Goal: Task Accomplishment & Management: Manage account settings

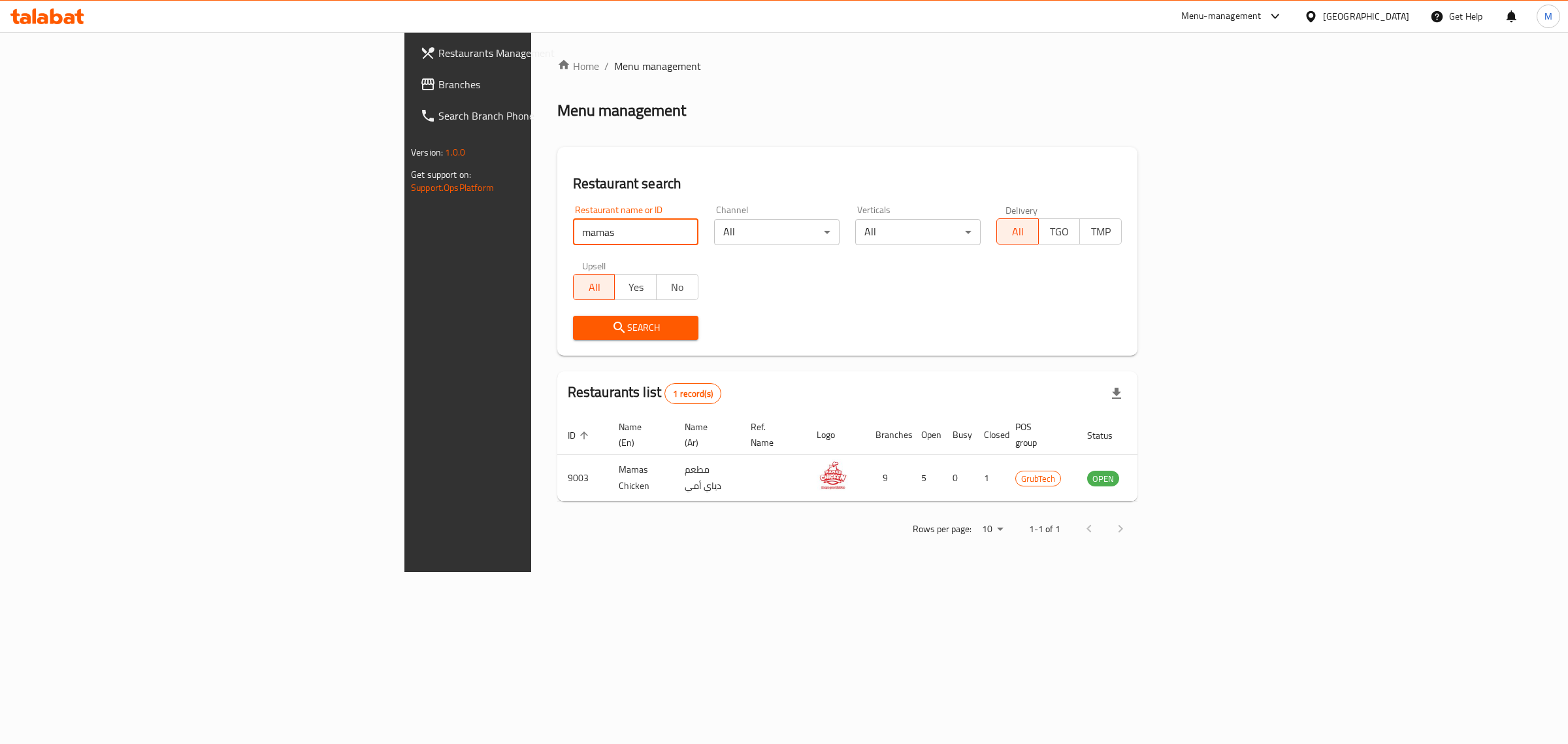
click at [573, 236] on input "mamas" at bounding box center [635, 232] width 125 height 26
type input "steer"
click button "Search" at bounding box center [635, 328] width 125 height 24
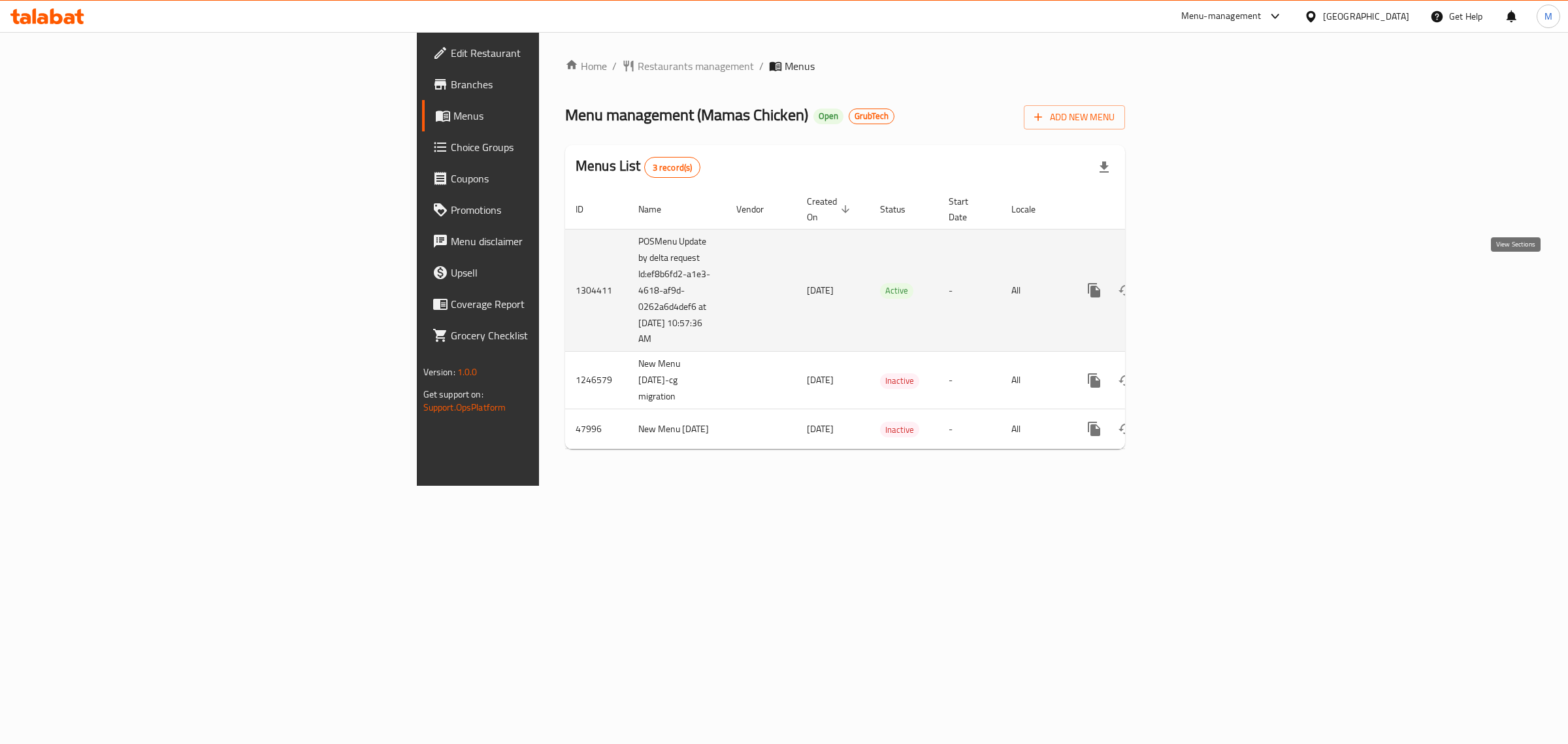
click at [1197, 282] on icon "enhanced table" at bounding box center [1188, 290] width 15 height 15
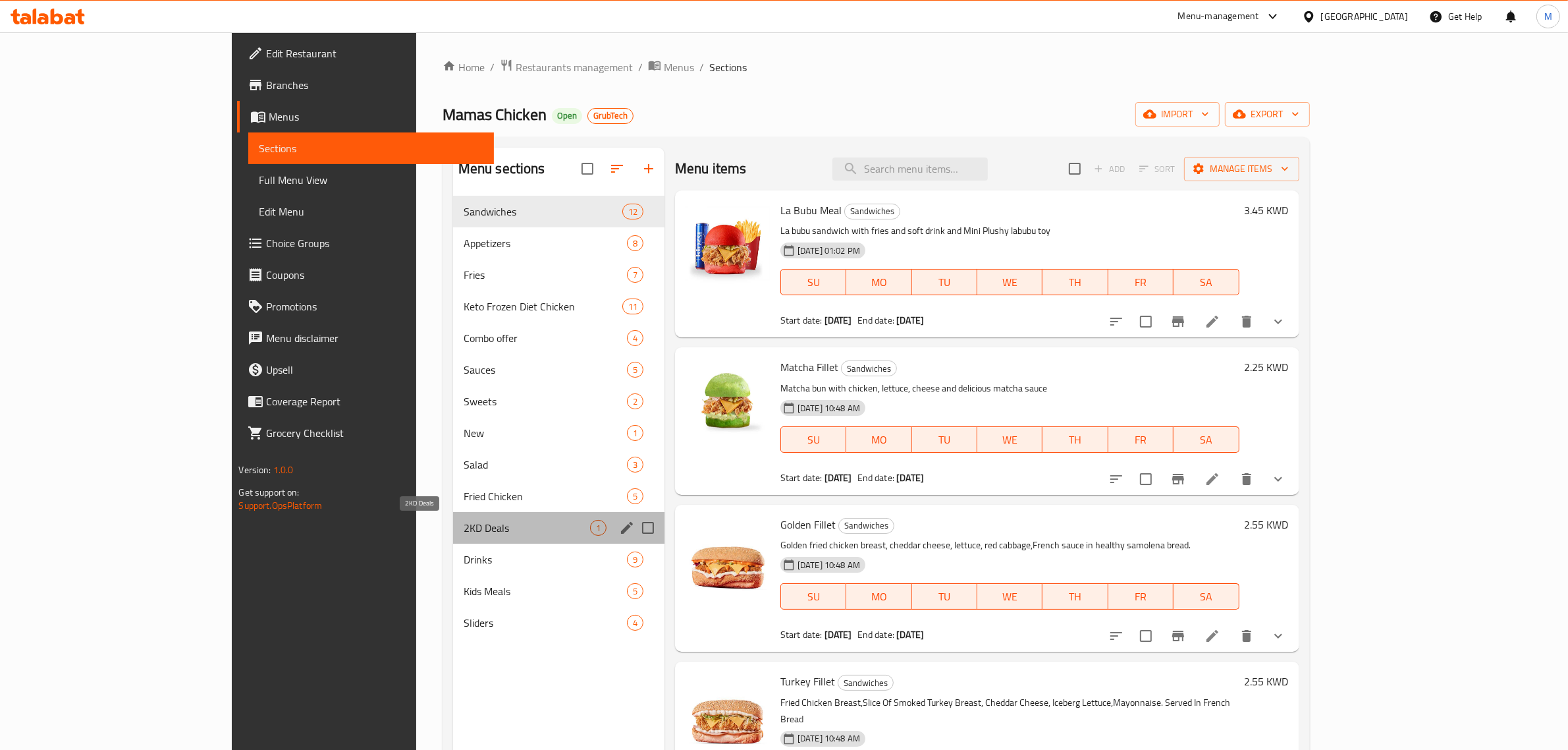
click at [464, 529] on span "2KD Deals" at bounding box center [527, 527] width 126 height 16
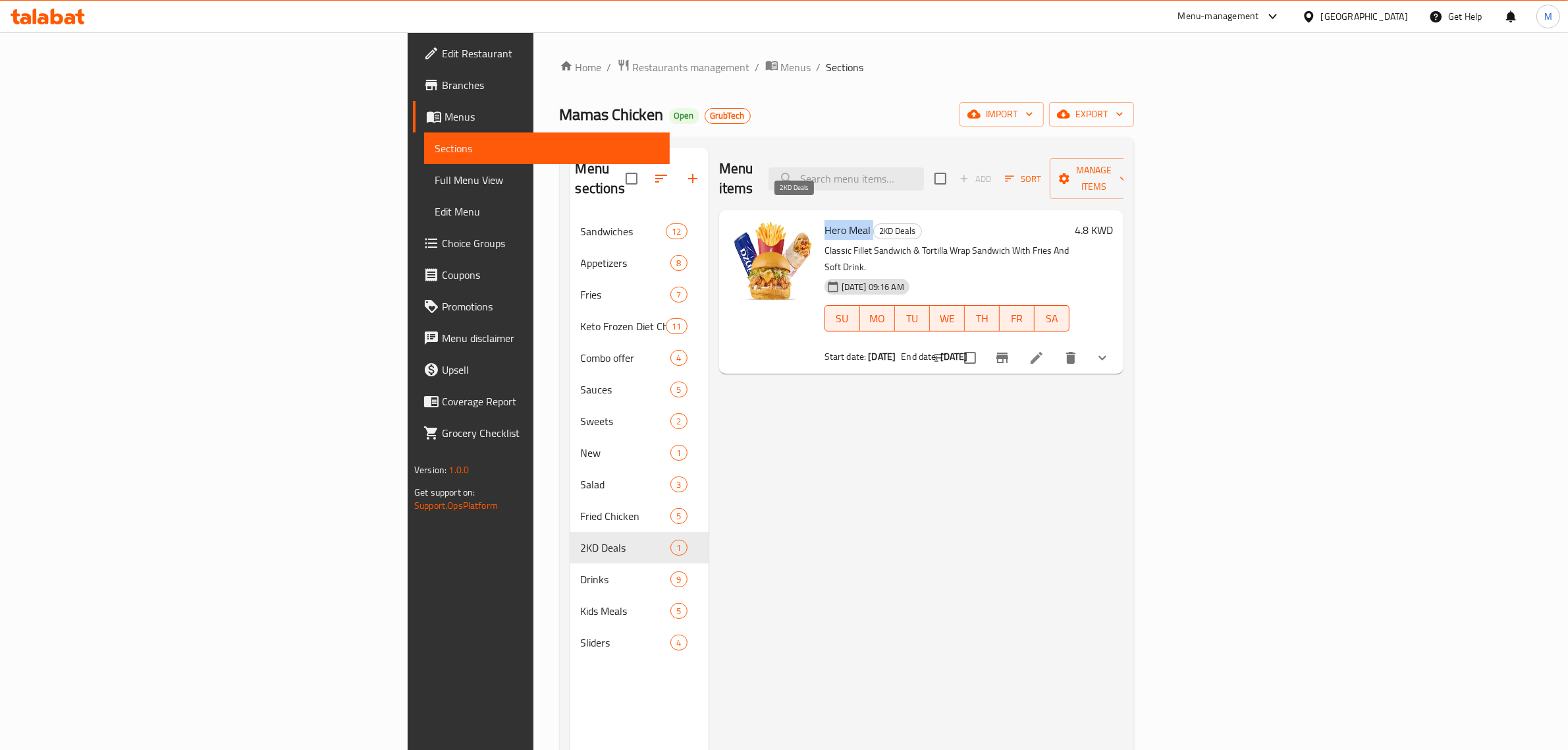
drag, startPoint x: 721, startPoint y: 211, endPoint x: 778, endPoint y: 211, distance: 57.0
click at [819, 216] on div "Hero Meal 2KD Deals Classic Fillet Sandwich & Tortilla Wrap Sandwich With Fries…" at bounding box center [947, 292] width 255 height 153
click at [1124, 443] on div "Menu items Add Sort Manage items Hero Meal 2KD Deals Classic Fillet Sandwich & …" at bounding box center [916, 522] width 415 height 750
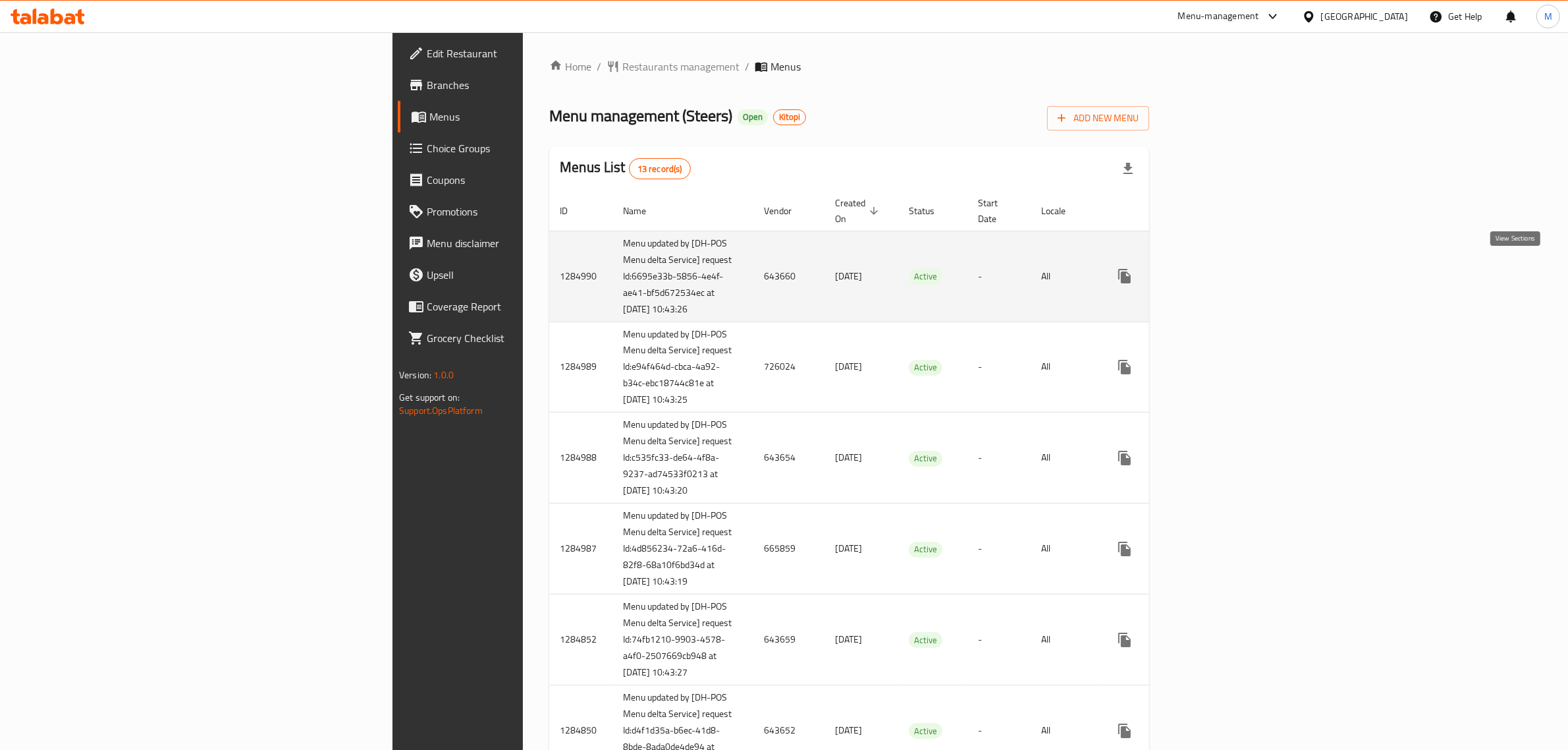
click at [1228, 270] on icon "enhanced table" at bounding box center [1219, 276] width 16 height 16
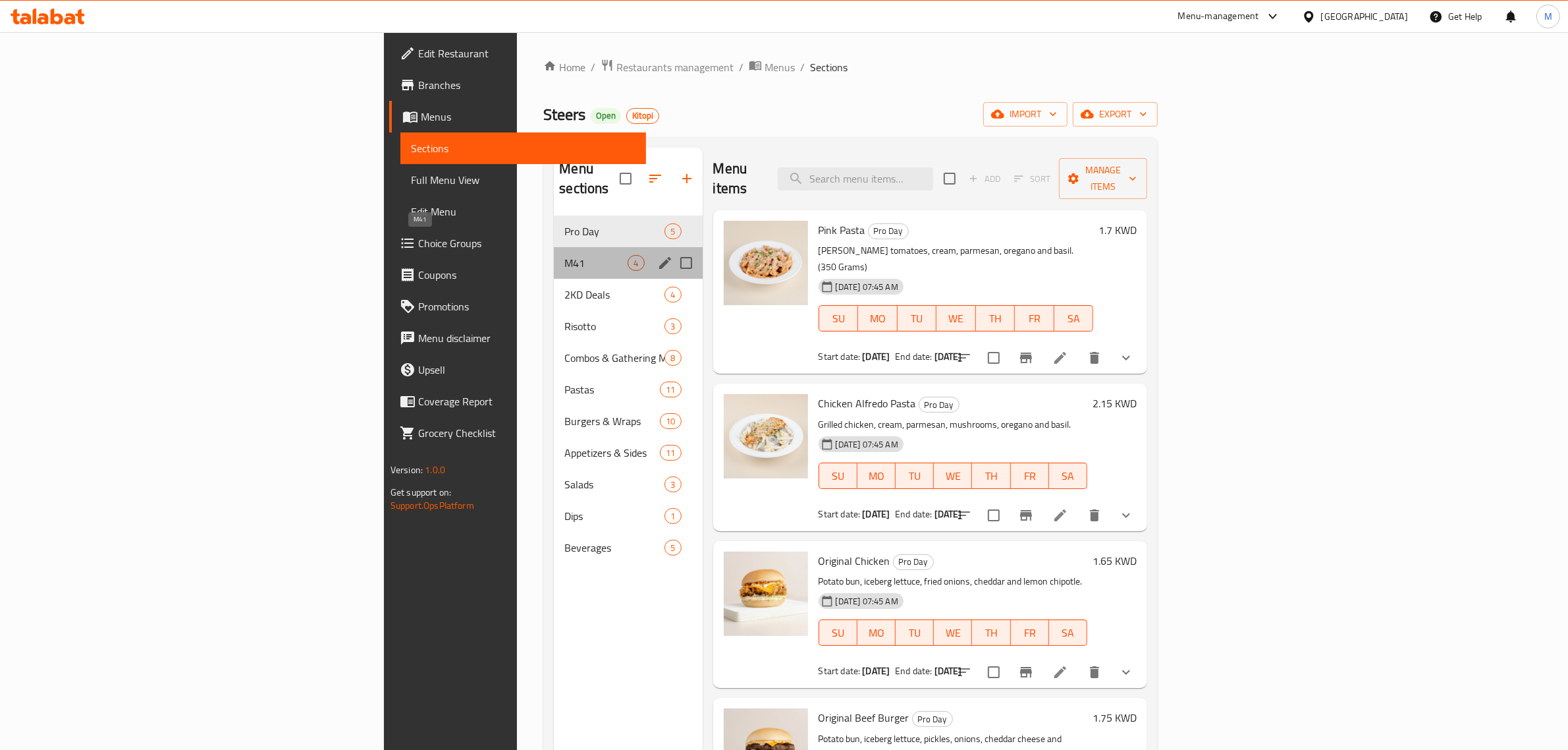
click at [565, 255] on span "M41" at bounding box center [596, 262] width 63 height 16
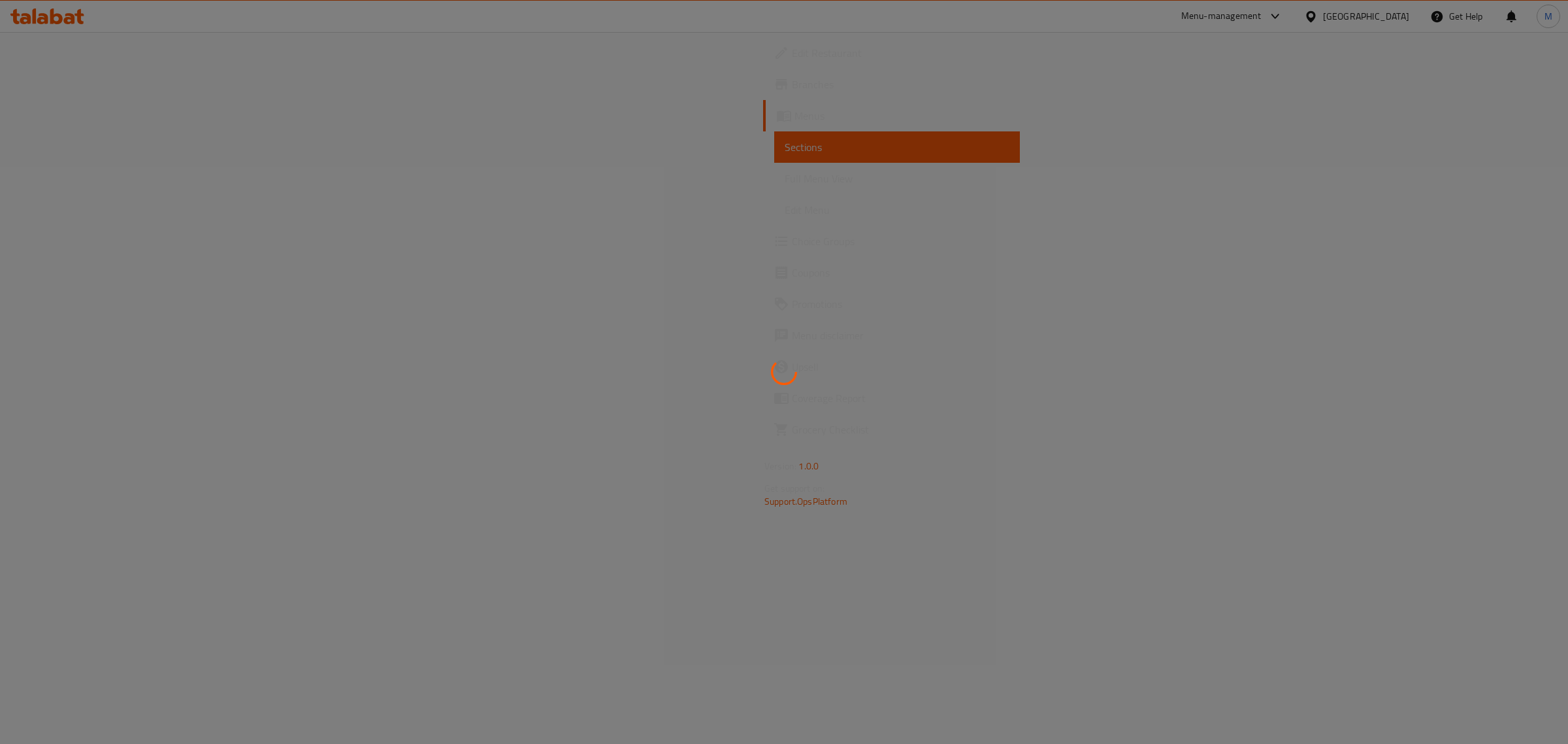
click at [742, 338] on div at bounding box center [784, 372] width 1568 height 744
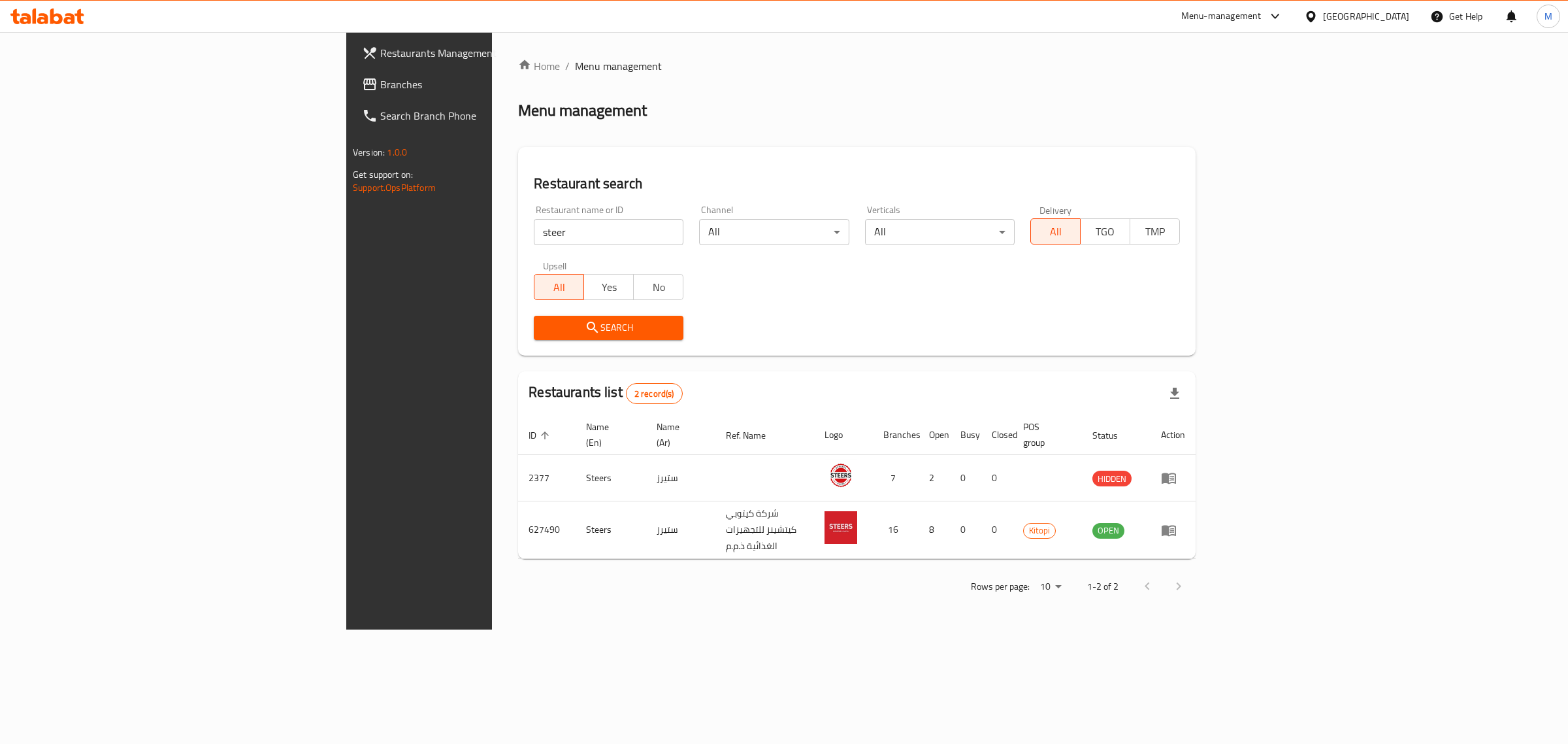
click at [534, 233] on input "steer" at bounding box center [608, 232] width 149 height 26
type input "mamas"
click button "Search" at bounding box center [608, 328] width 149 height 24
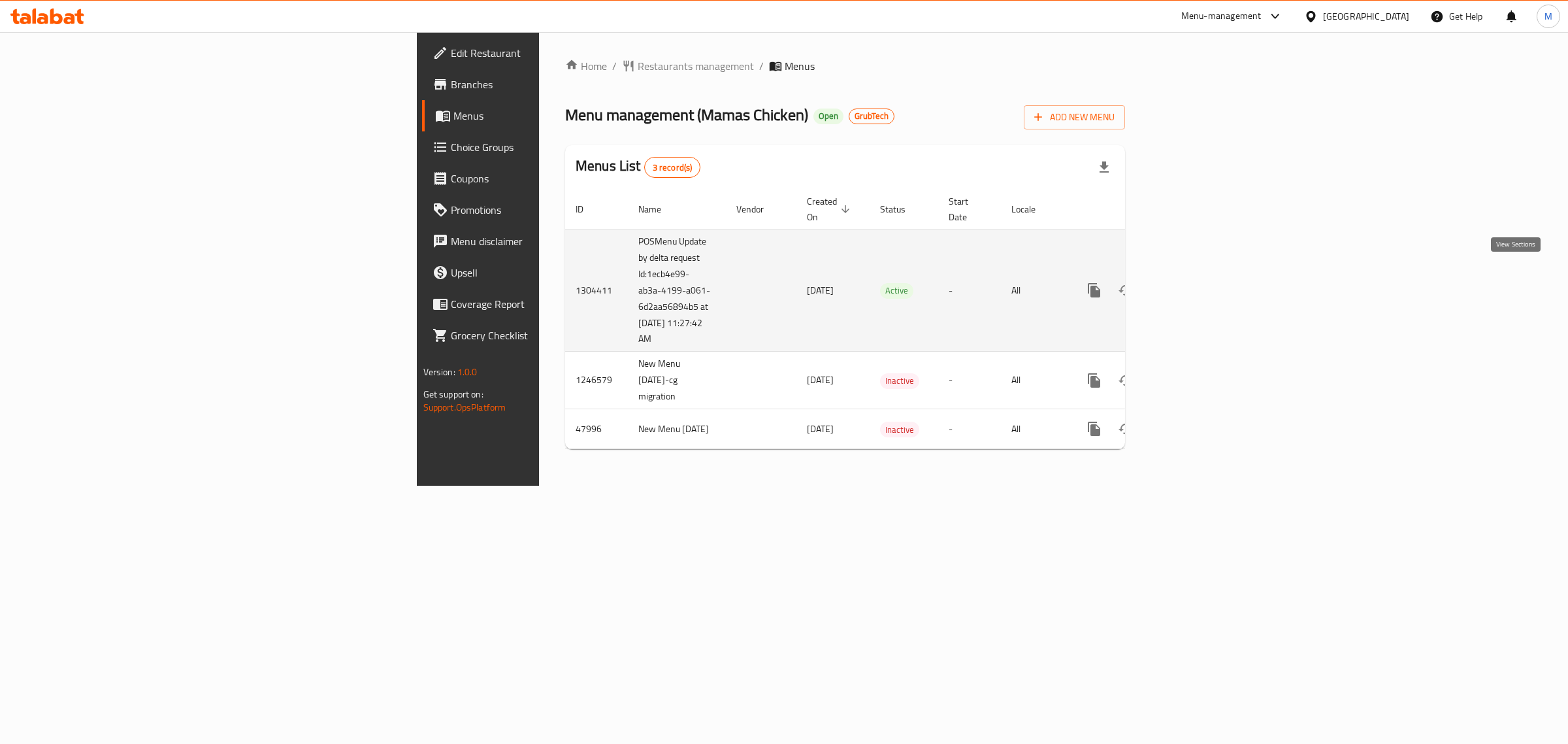
click at [1197, 282] on icon "enhanced table" at bounding box center [1188, 290] width 15 height 15
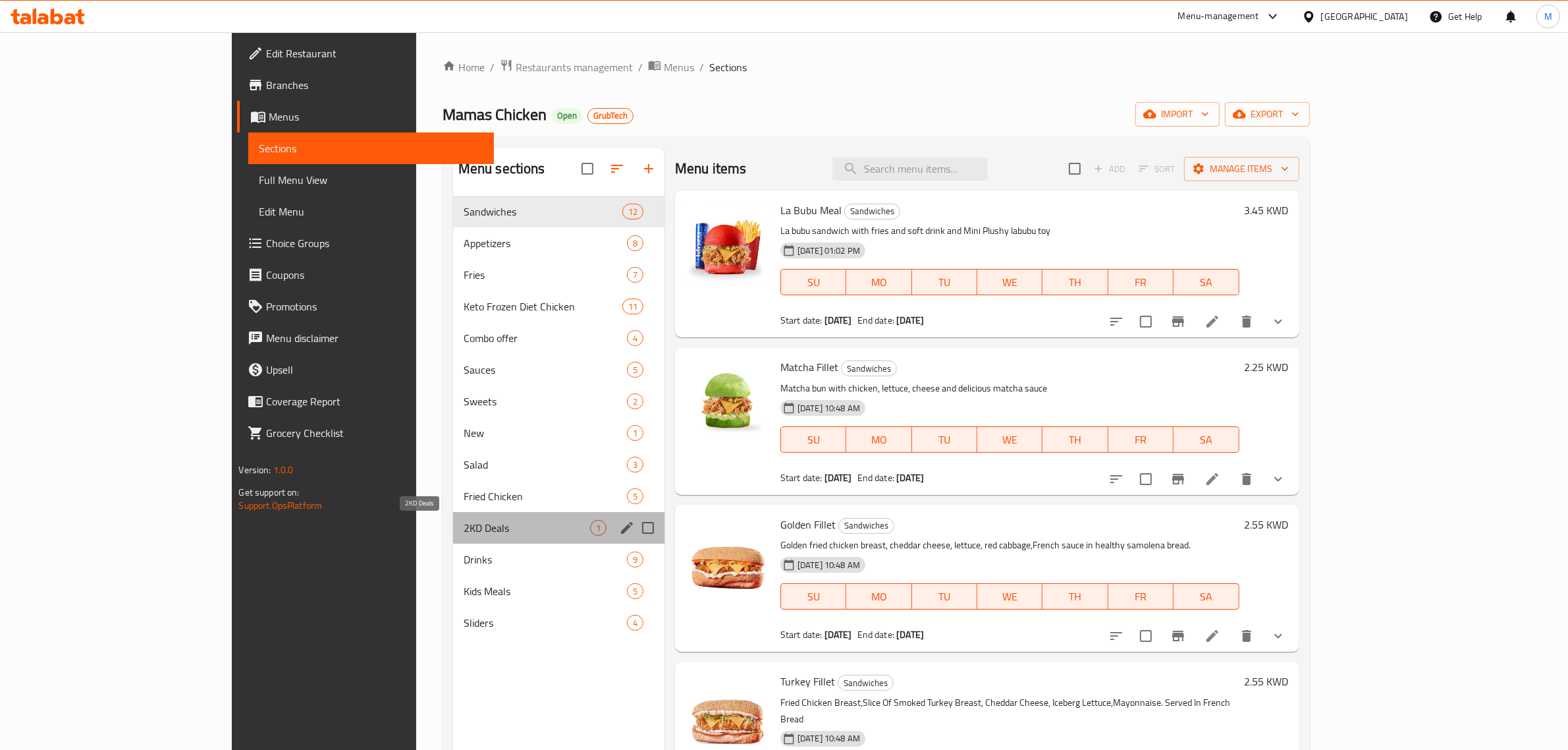
click at [464, 535] on span "2KD Deals" at bounding box center [527, 527] width 126 height 16
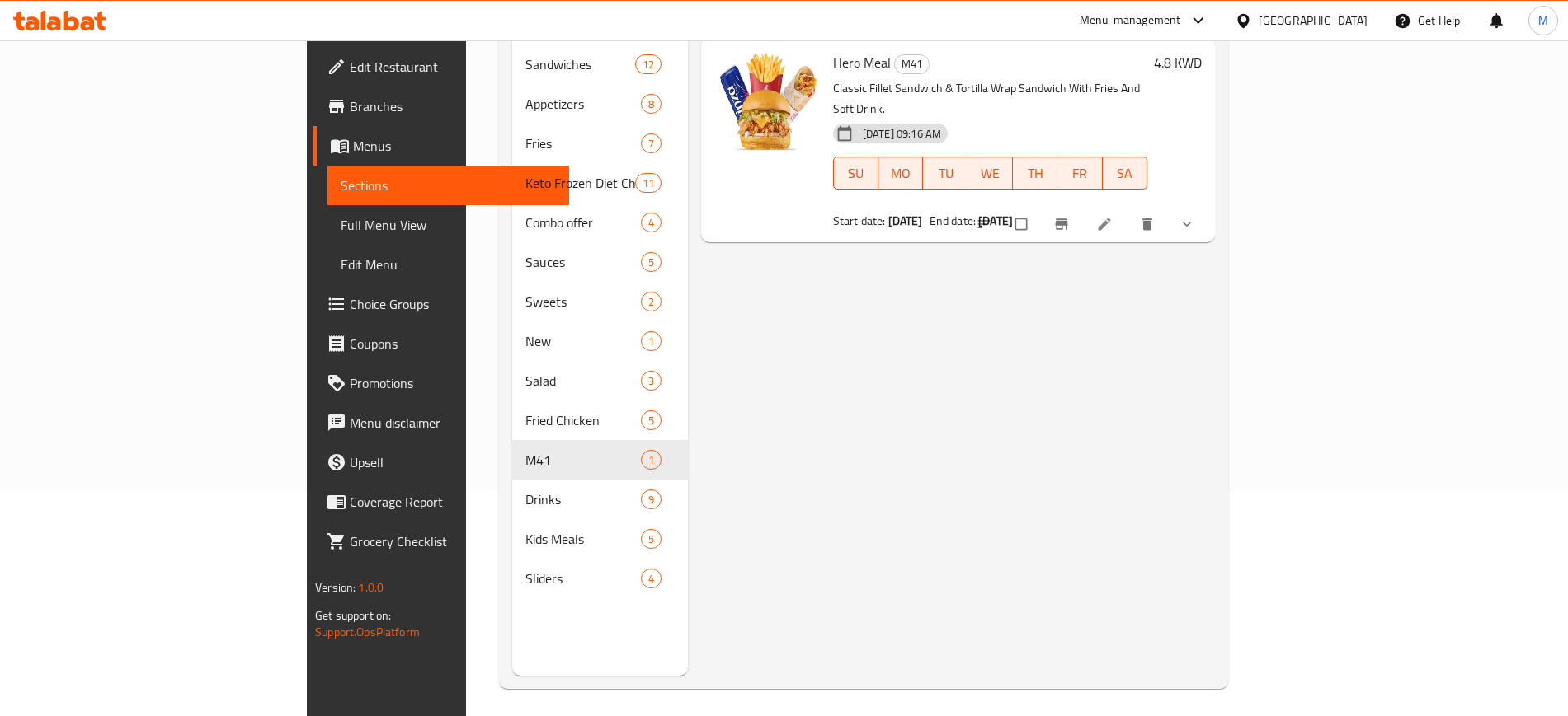
scroll to position [231, 0]
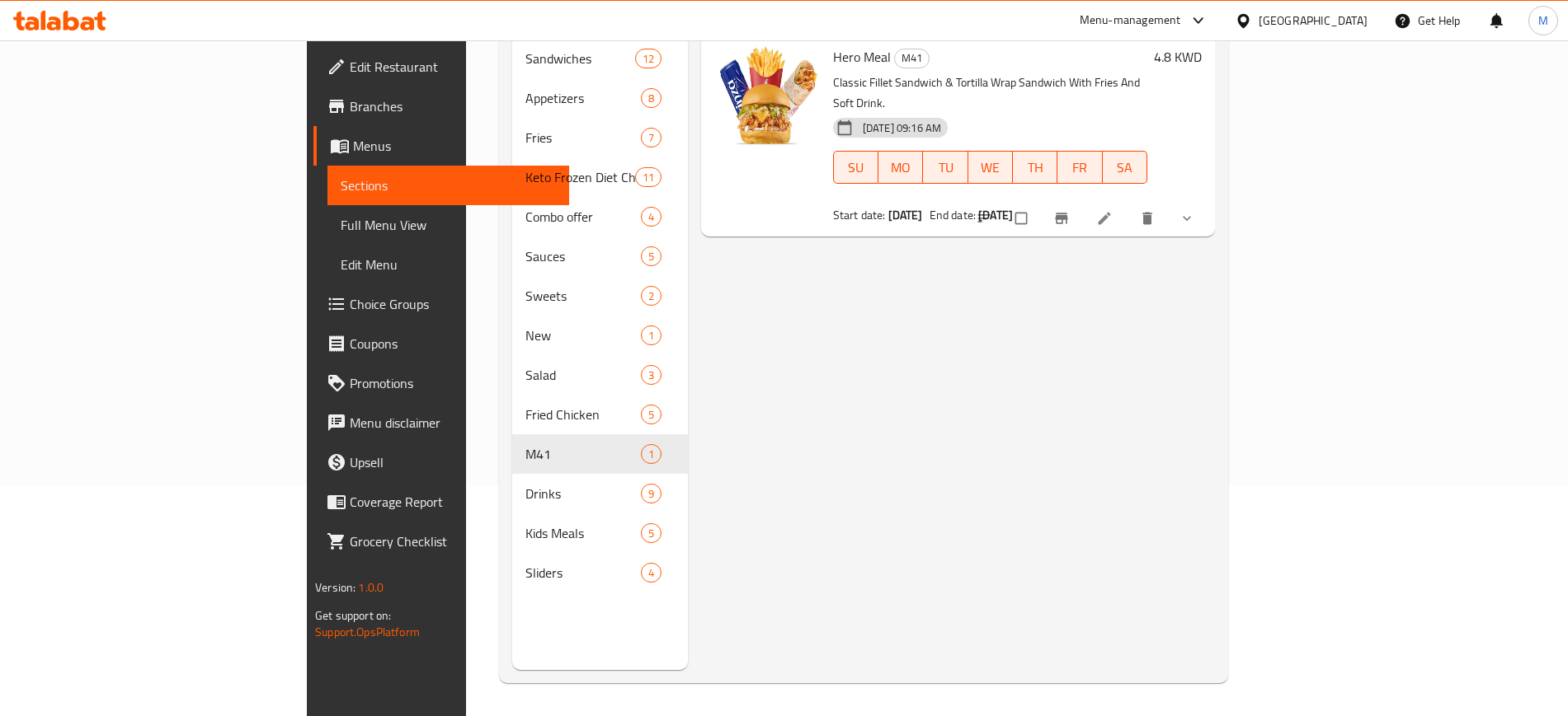
click at [730, 474] on div "Menu items Add Sort Manage items Hero Meal M41 Classic Fillet Sandwich & Tortil…" at bounding box center [951, 311] width 527 height 716
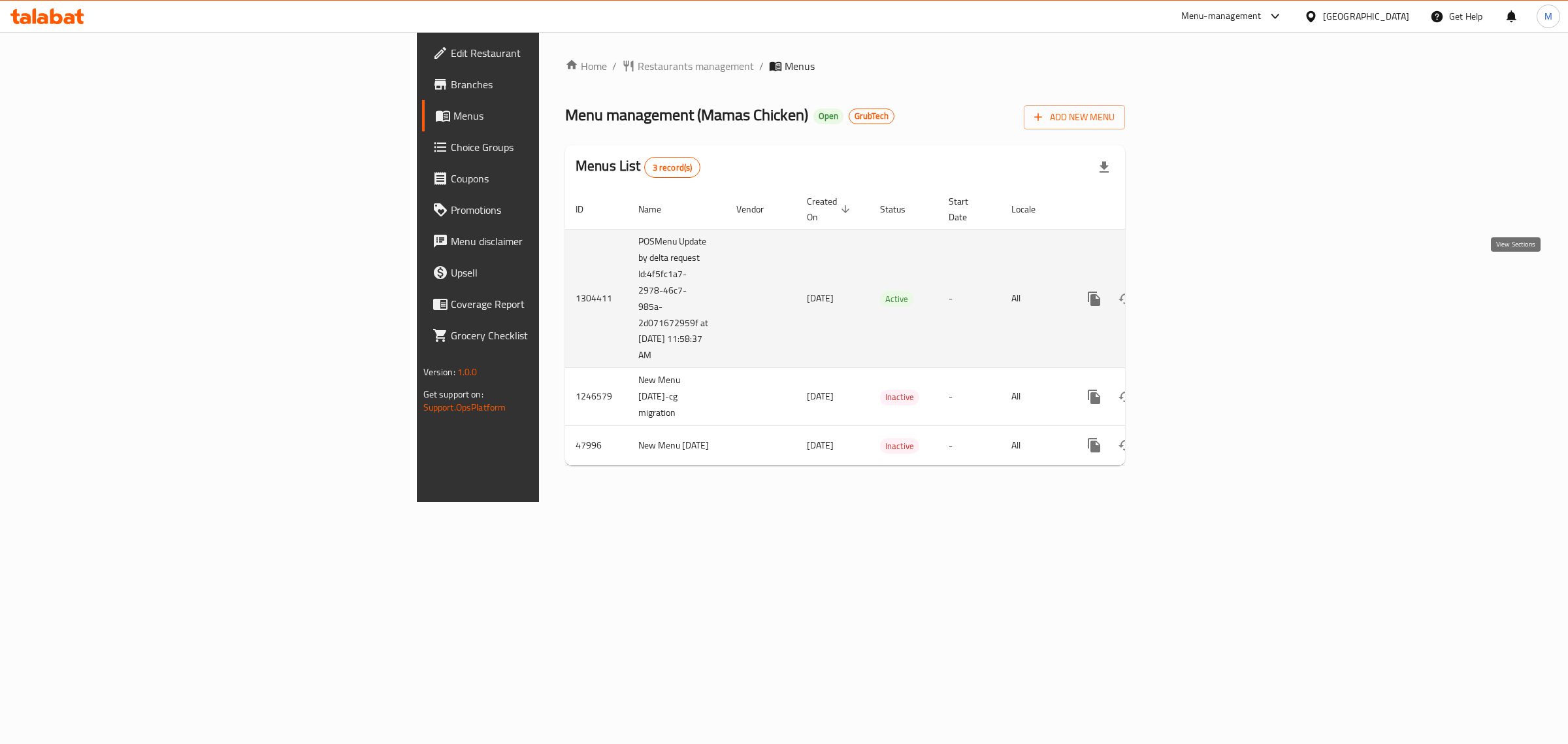
click at [1197, 291] on icon "enhanced table" at bounding box center [1188, 298] width 15 height 15
